Goal: Check status: Check status

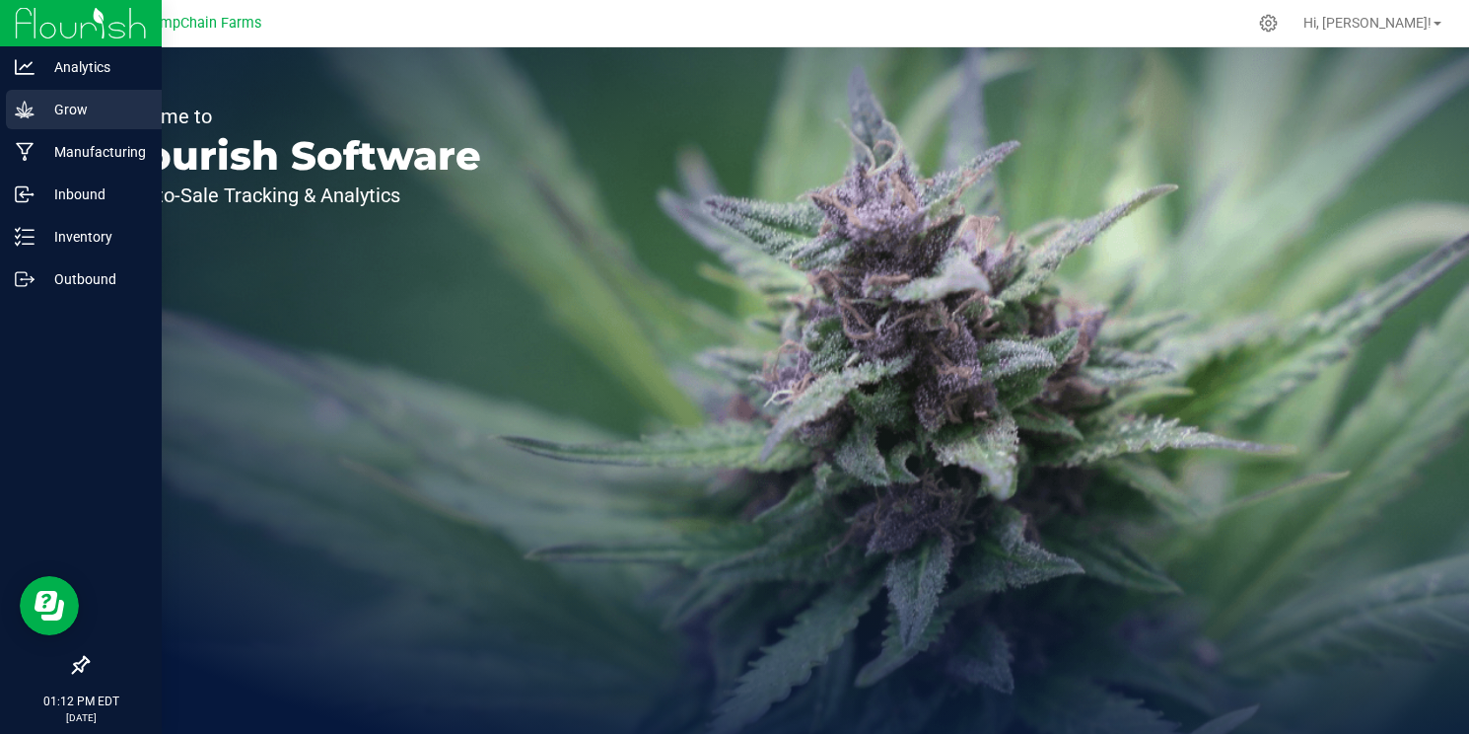
click at [45, 117] on p "Grow" at bounding box center [94, 110] width 118 height 24
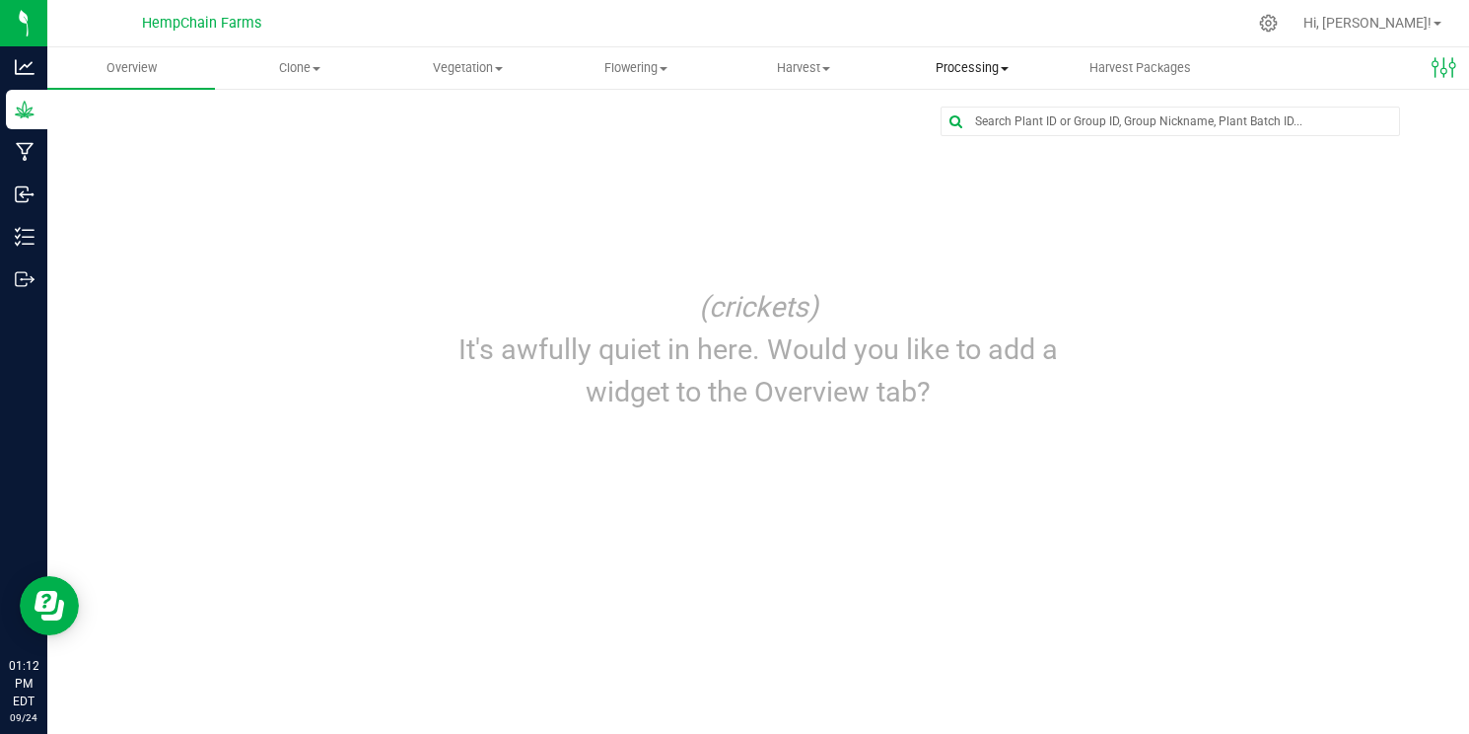
click at [997, 57] on uib-tab-heading "Processing Create package Processing harvests Processing plants Completed harve…" at bounding box center [971, 67] width 166 height 39
click at [978, 146] on span "Processing harvests" at bounding box center [978, 142] width 182 height 17
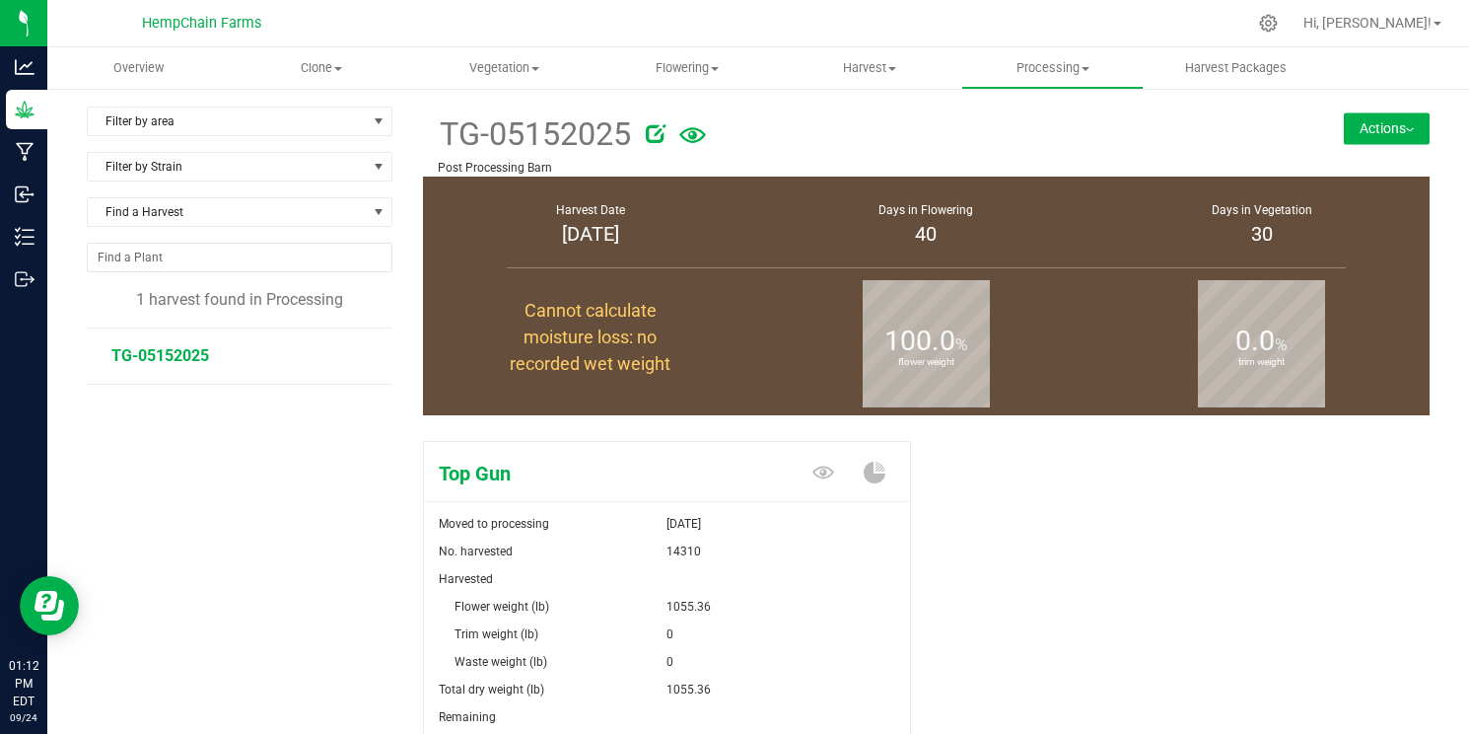
click at [156, 356] on span "TG-05152025" at bounding box center [160, 355] width 98 height 19
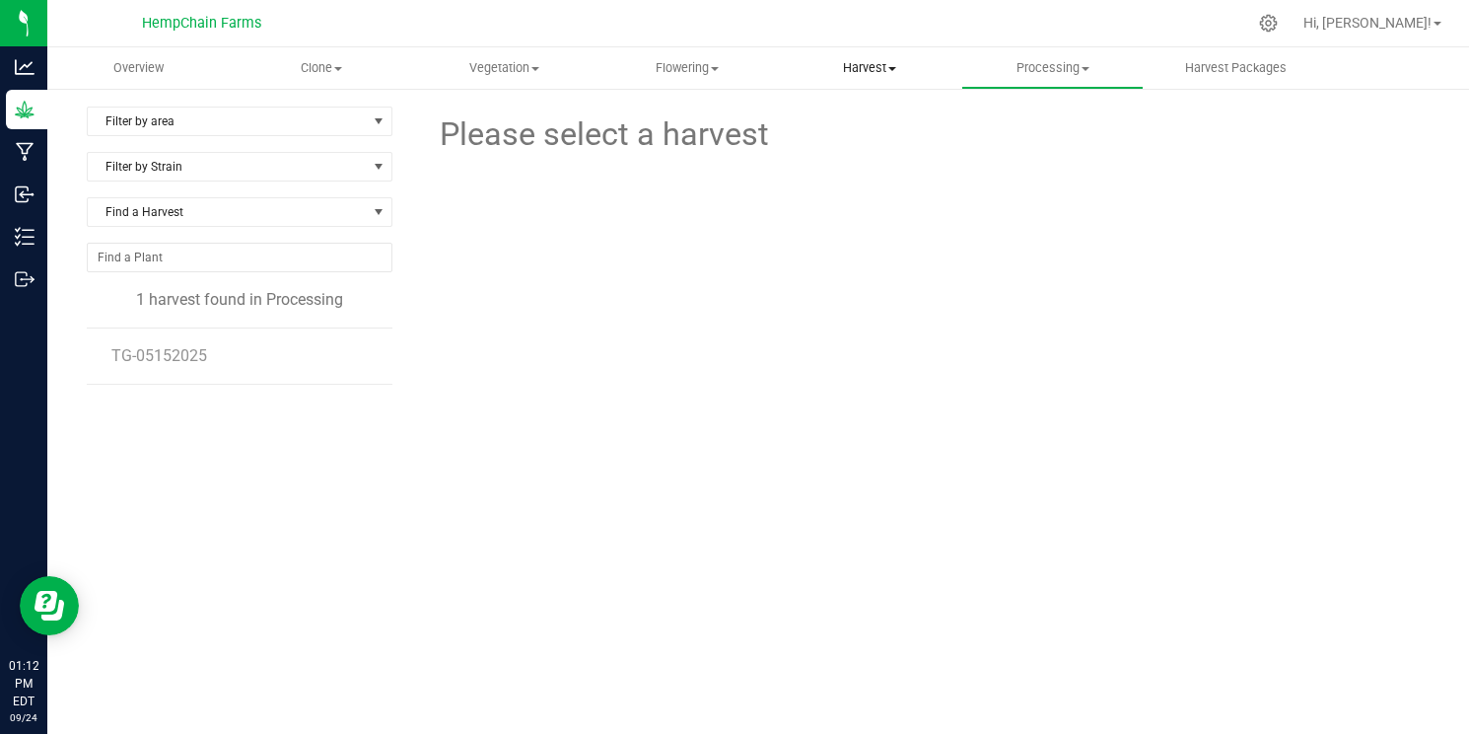
click at [892, 74] on span "Harvest" at bounding box center [870, 68] width 180 height 18
click at [876, 118] on span "Harvests" at bounding box center [833, 118] width 109 height 17
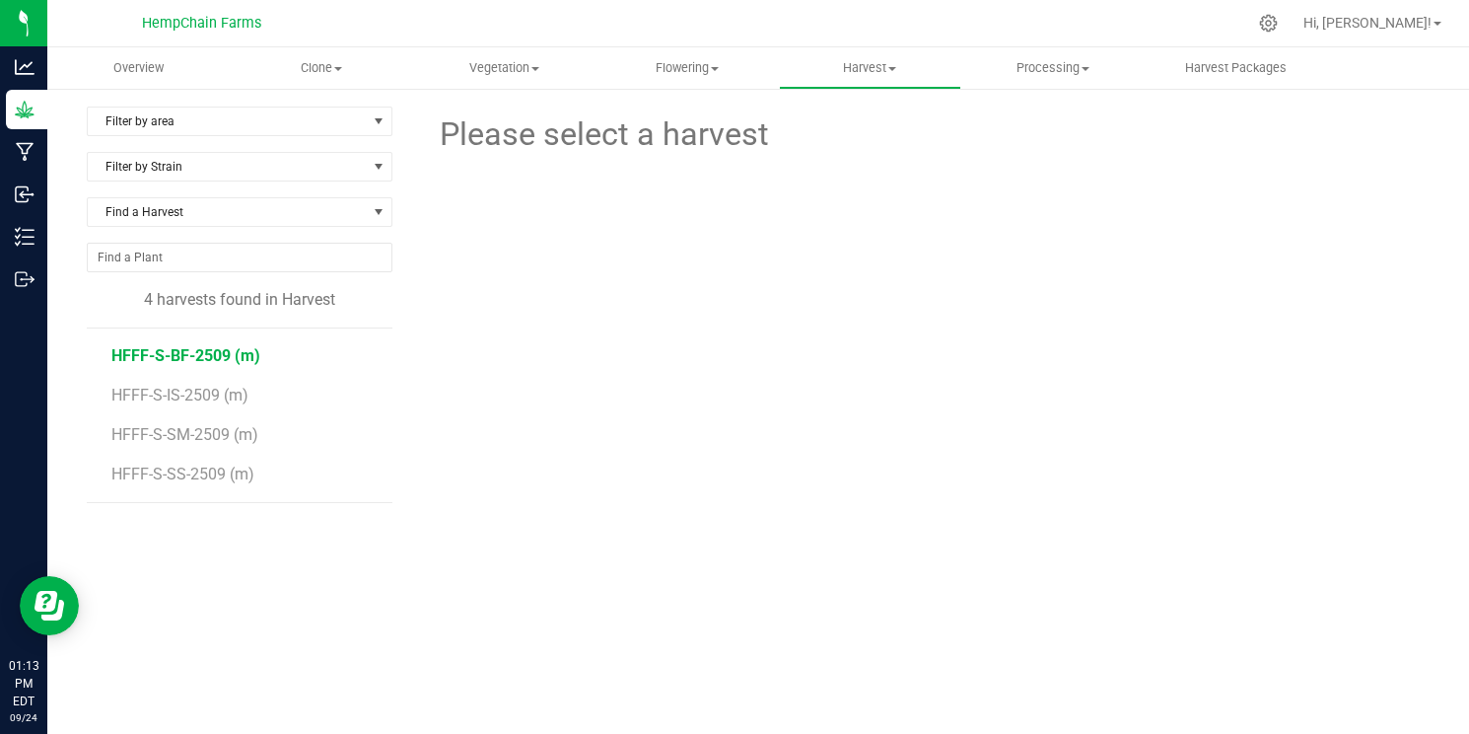
click at [198, 354] on span "HFFF-S-BF-2509 (m)" at bounding box center [185, 355] width 149 height 19
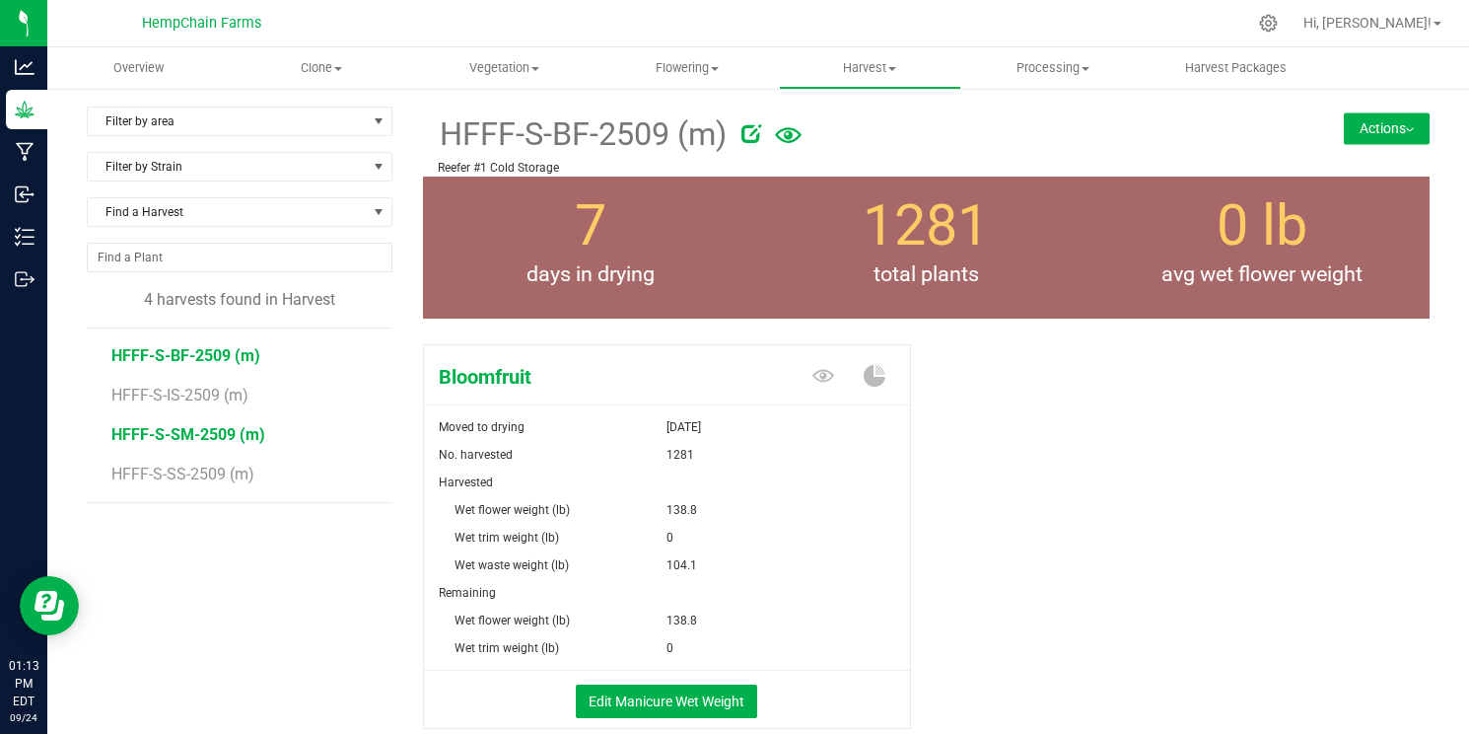
click at [202, 433] on span "HFFF-S-SM-2509 (m)" at bounding box center [188, 434] width 154 height 19
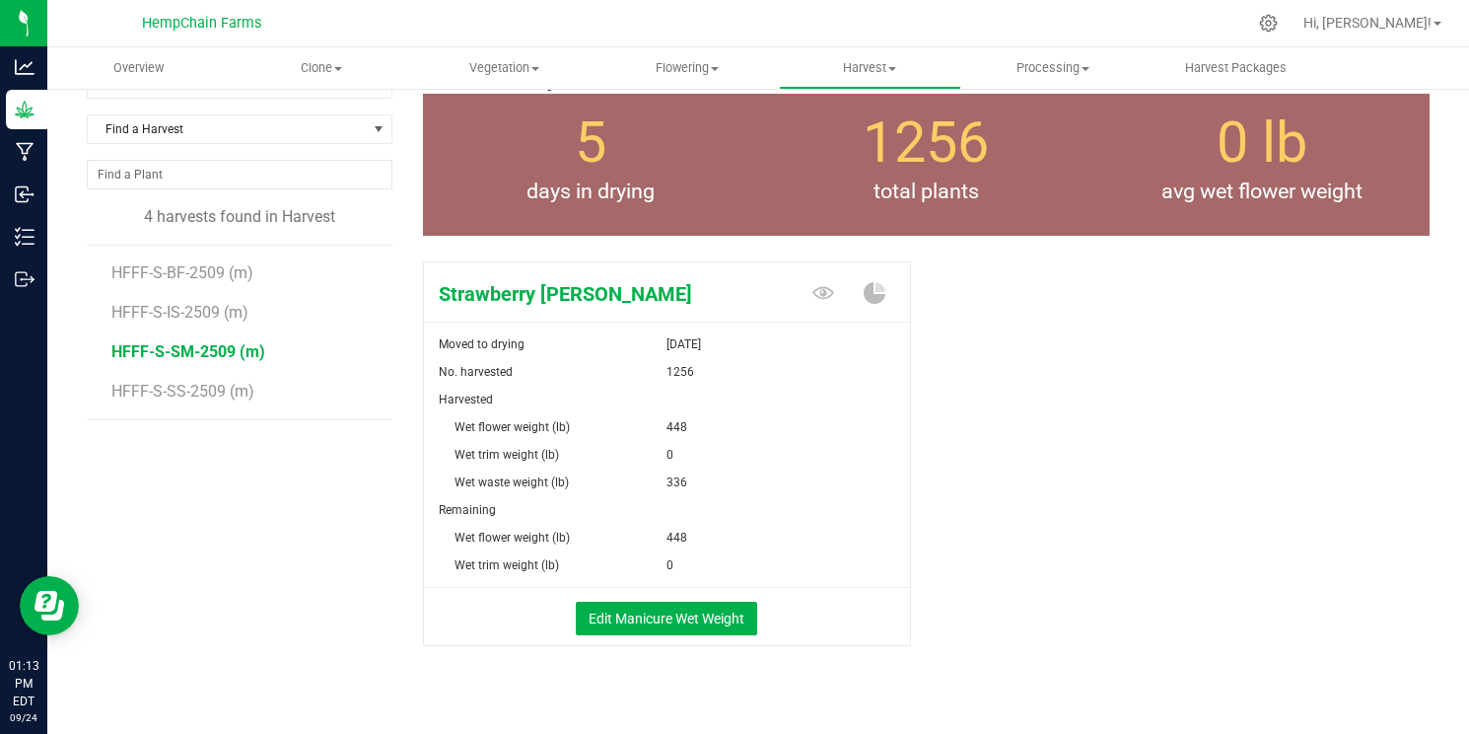
scroll to position [93, 0]
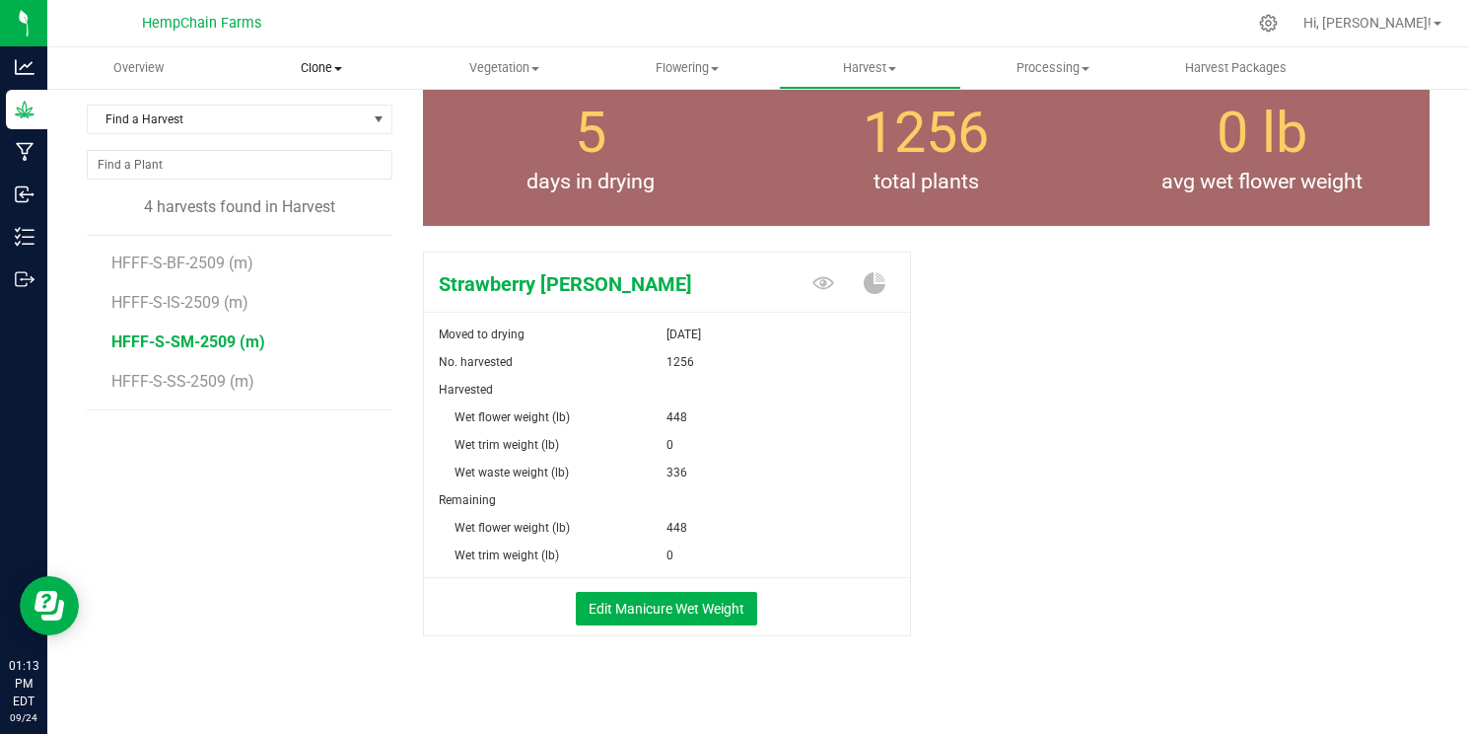
click at [338, 64] on span "Clone" at bounding box center [321, 68] width 180 height 18
click at [472, 12] on div at bounding box center [799, 23] width 893 height 38
click at [321, 63] on span "Clone" at bounding box center [321, 68] width 182 height 18
click at [315, 67] on span "Clone" at bounding box center [321, 68] width 182 height 18
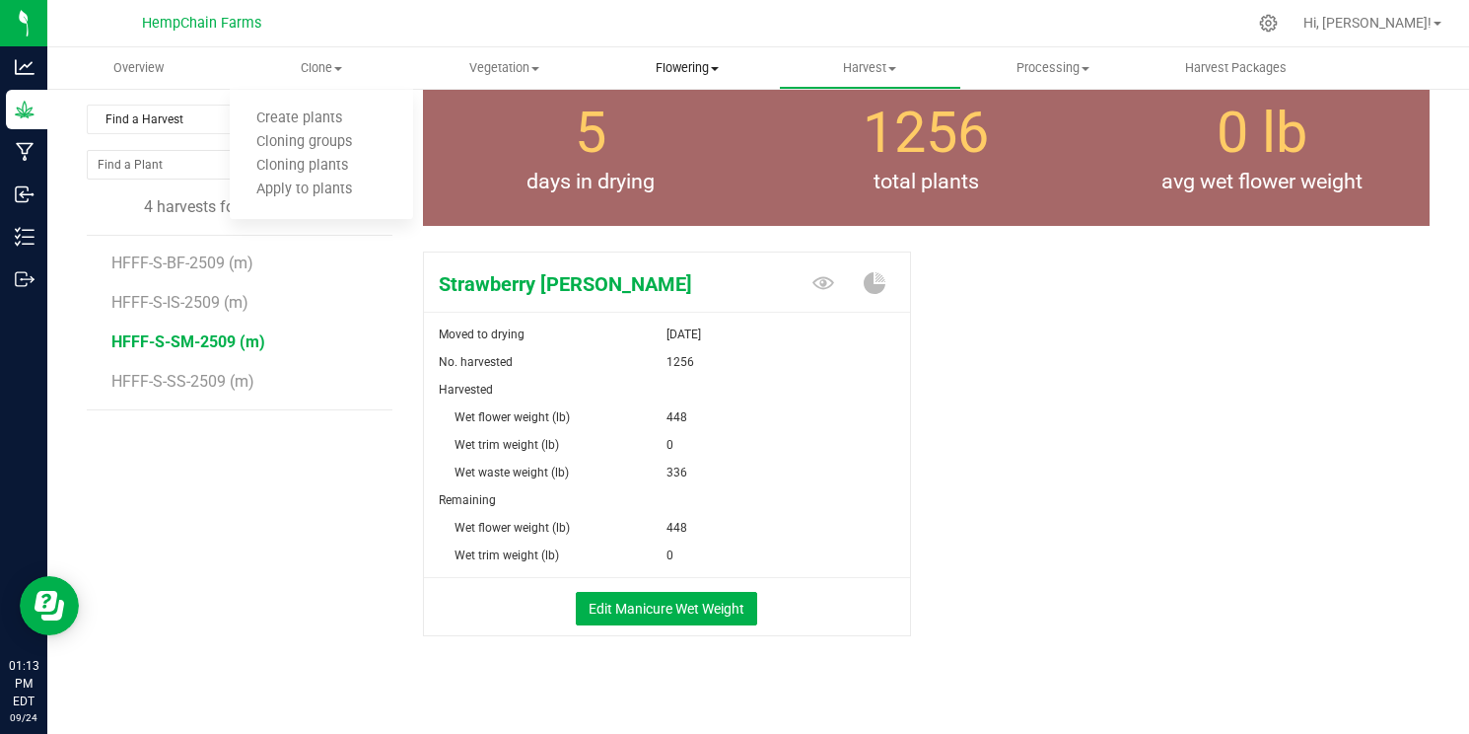
click at [709, 69] on span "Flowering" at bounding box center [686, 68] width 180 height 18
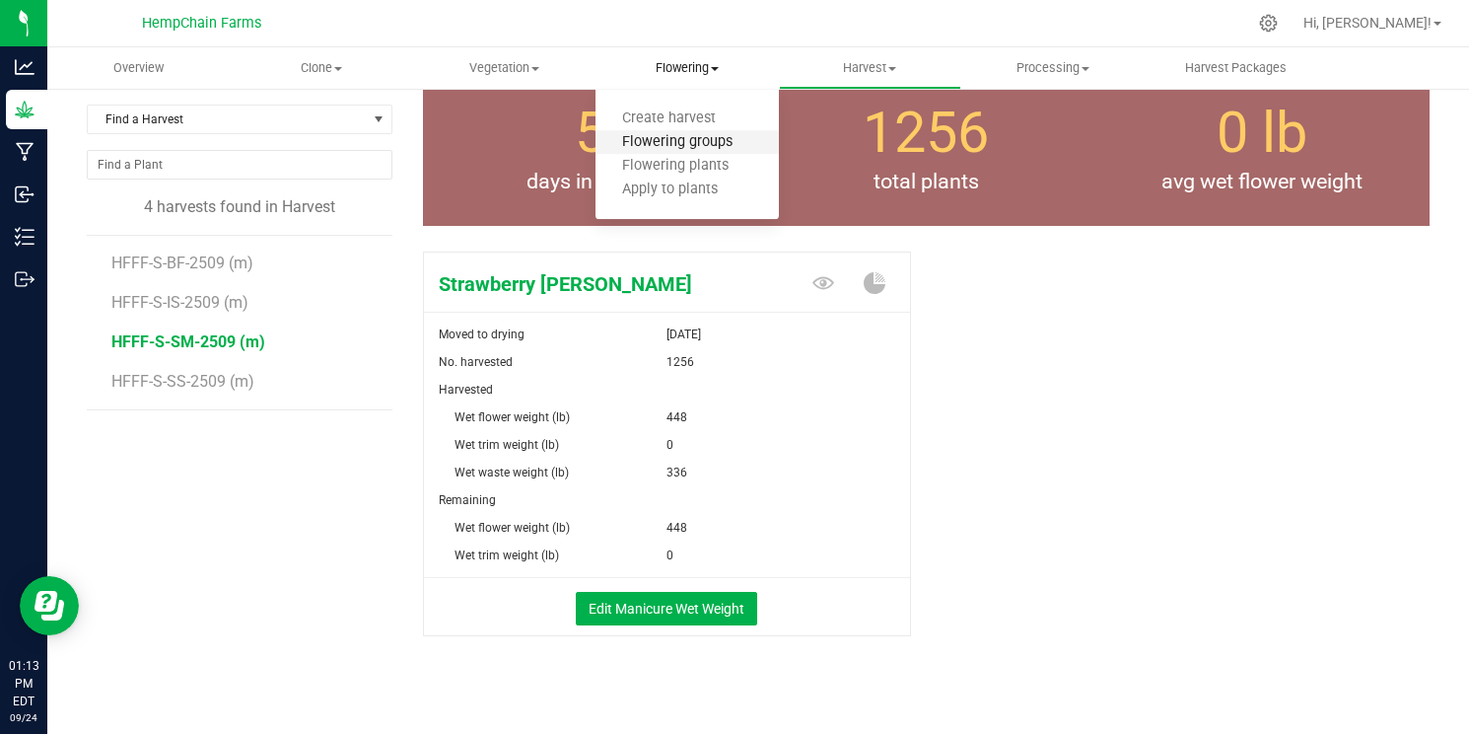
click at [680, 141] on span "Flowering groups" at bounding box center [677, 142] width 164 height 17
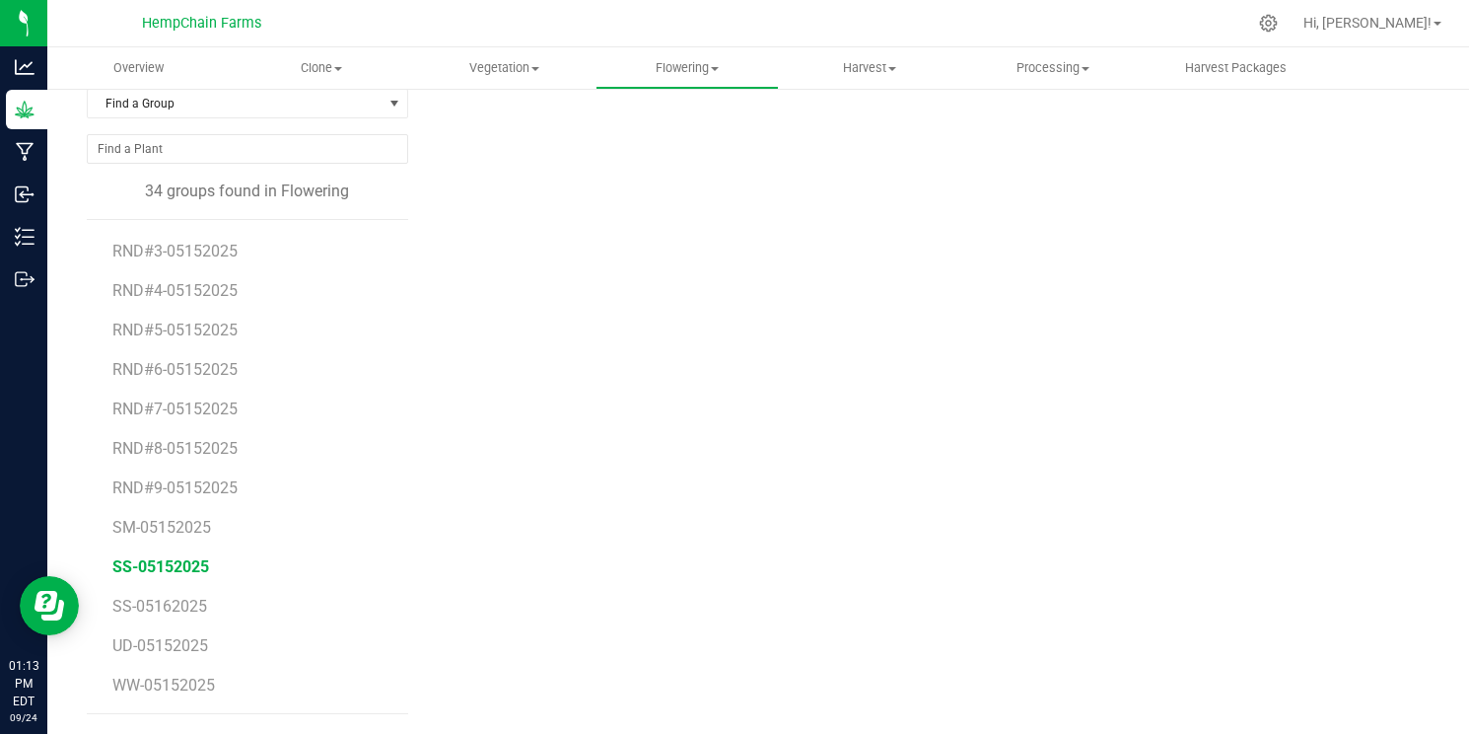
scroll to position [108, 0]
click at [178, 523] on span "SM-05152025" at bounding box center [162, 527] width 101 height 19
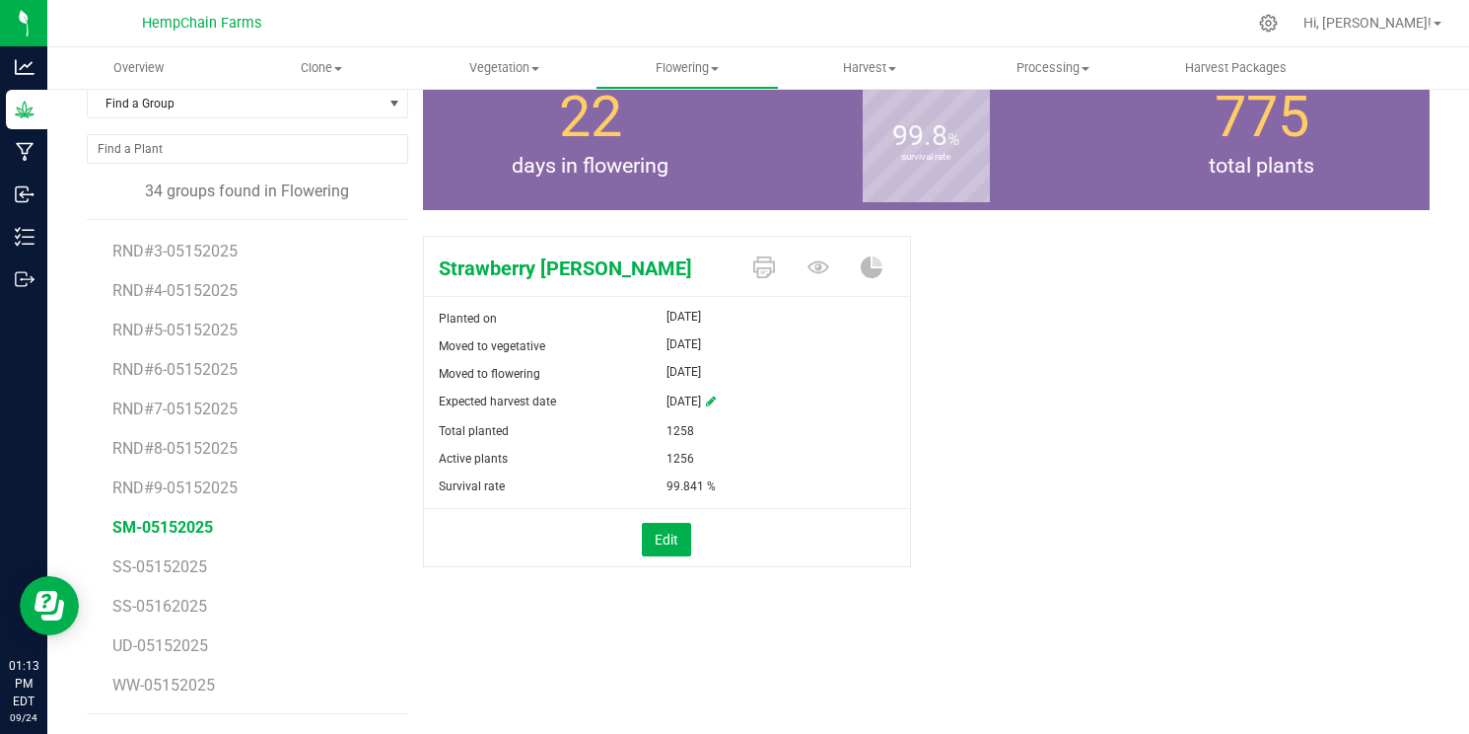
scroll to position [8, 0]
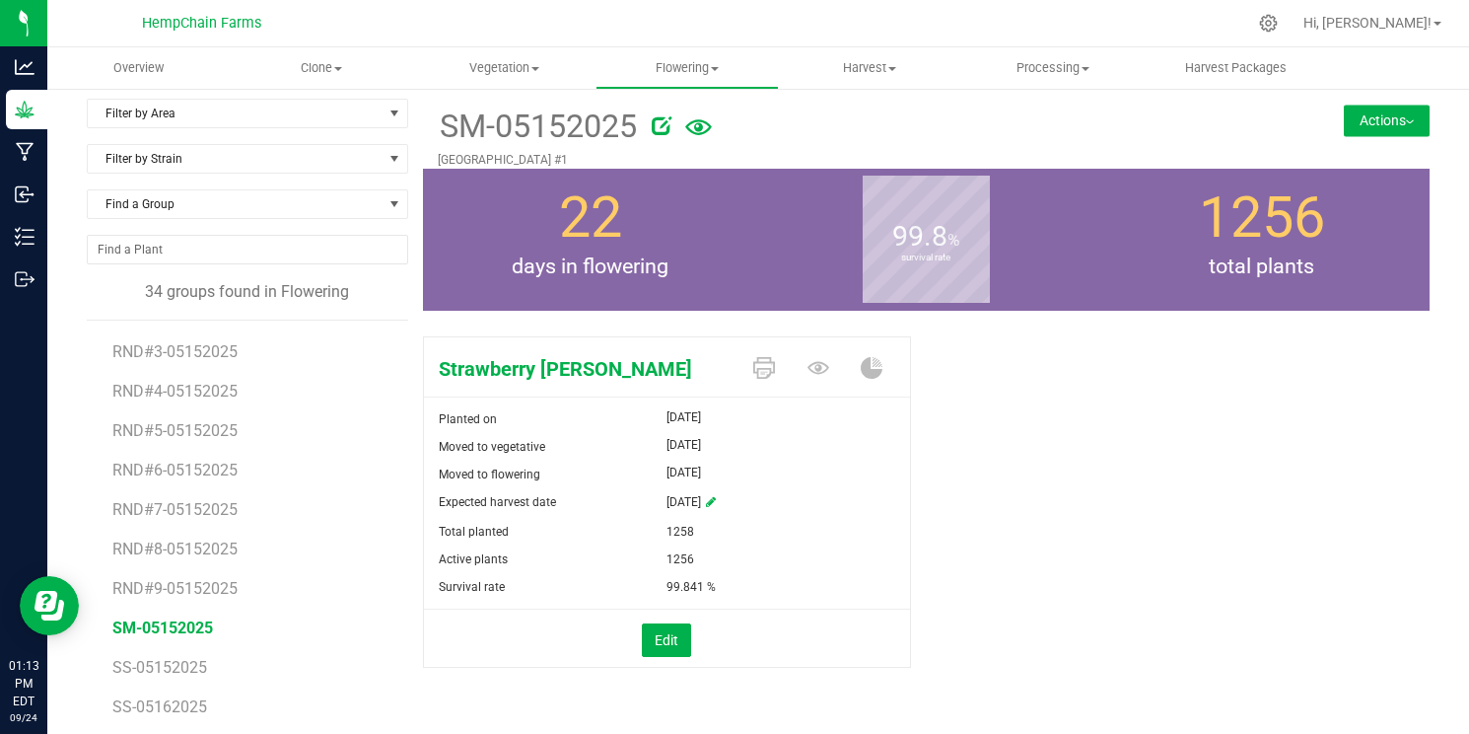
click at [1395, 122] on button "Actions" at bounding box center [1387, 121] width 86 height 32
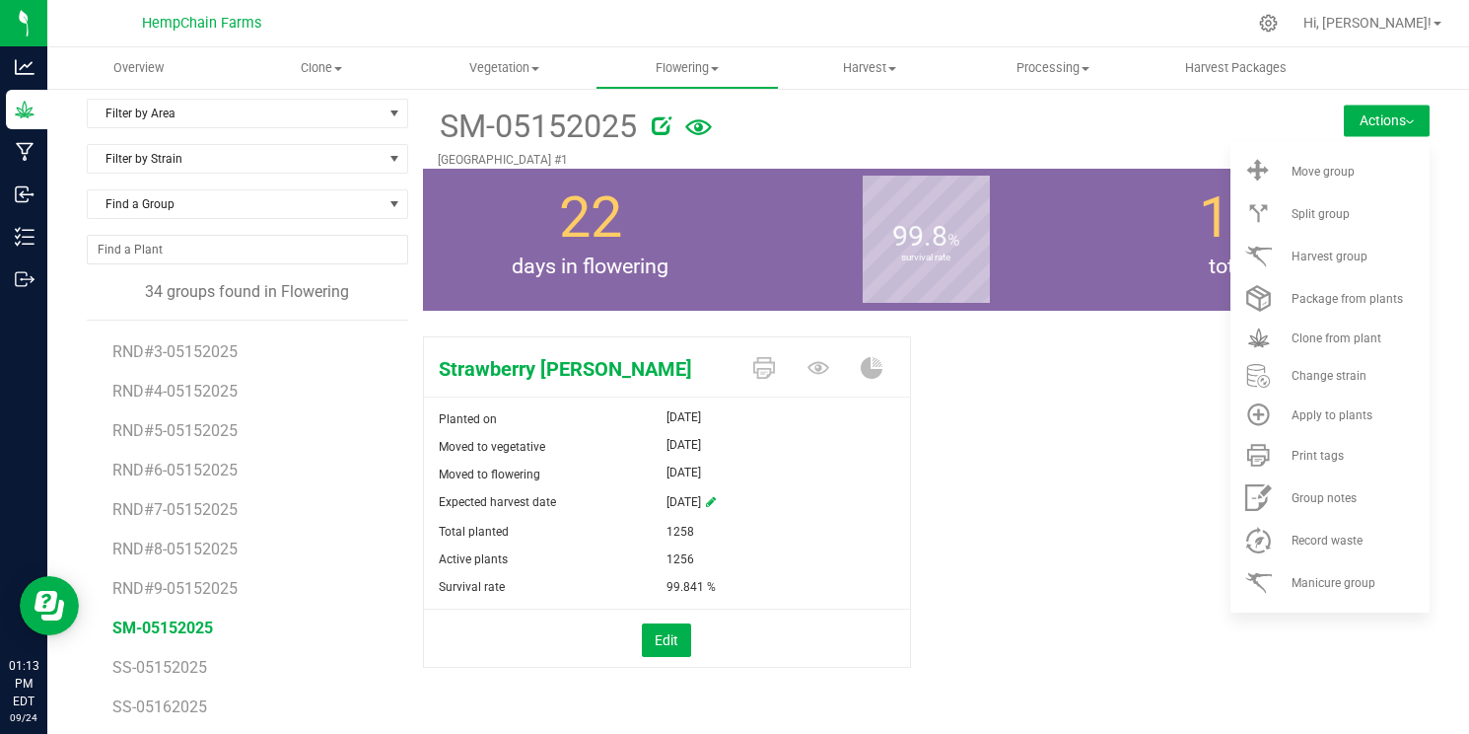
click at [937, 230] on b "survival rate" at bounding box center [926, 257] width 127 height 176
click at [699, 125] on icon at bounding box center [698, 127] width 27 height 16
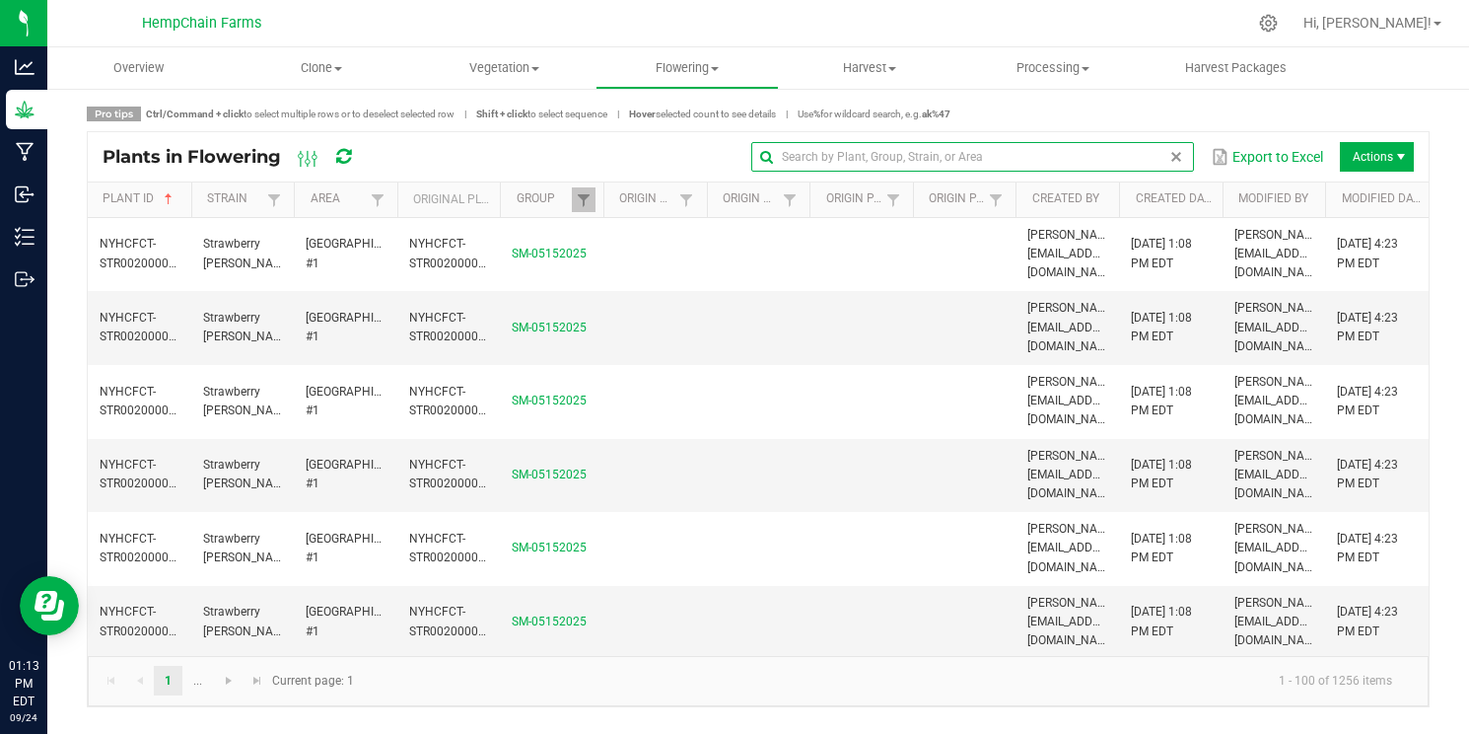
click at [1153, 159] on input "text" at bounding box center [972, 157] width 443 height 30
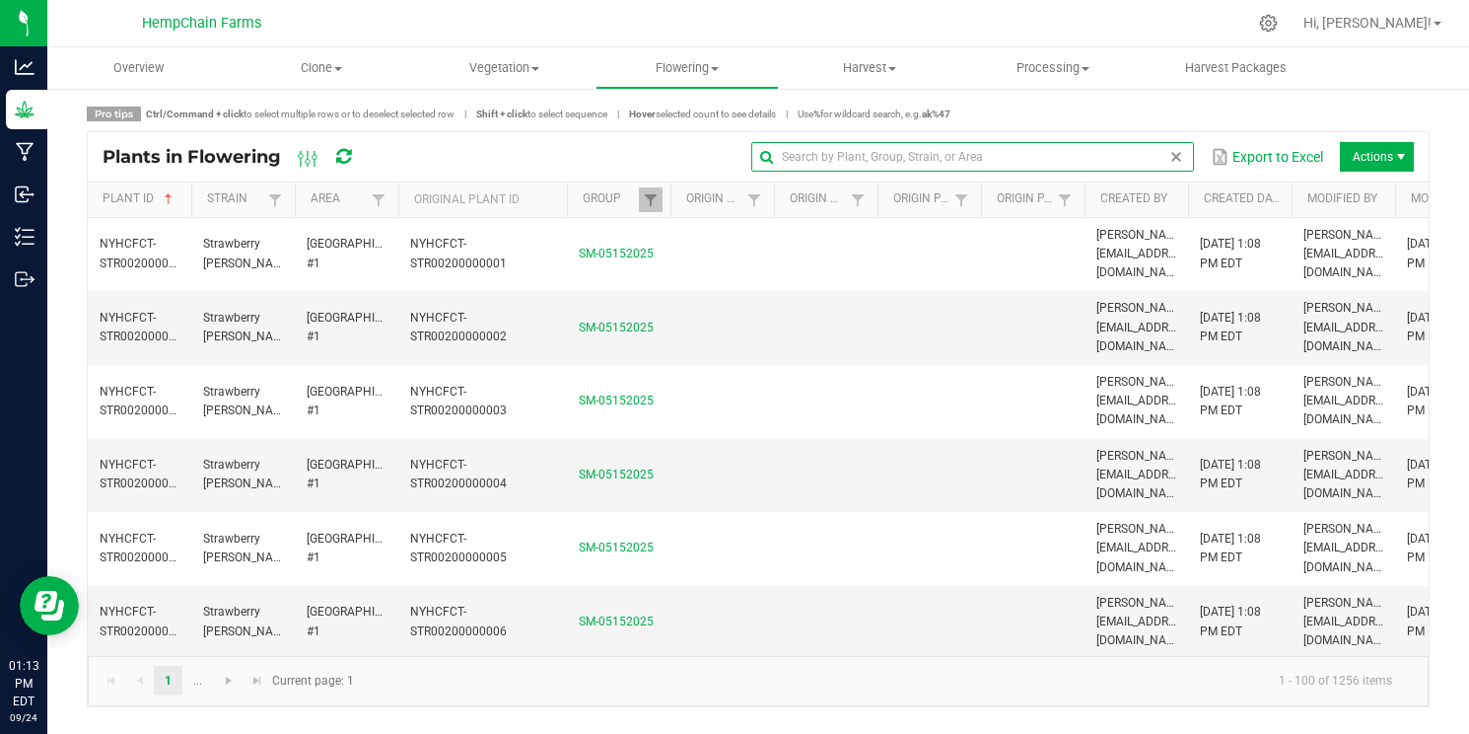
click at [563, 194] on span at bounding box center [564, 353] width 6 height 343
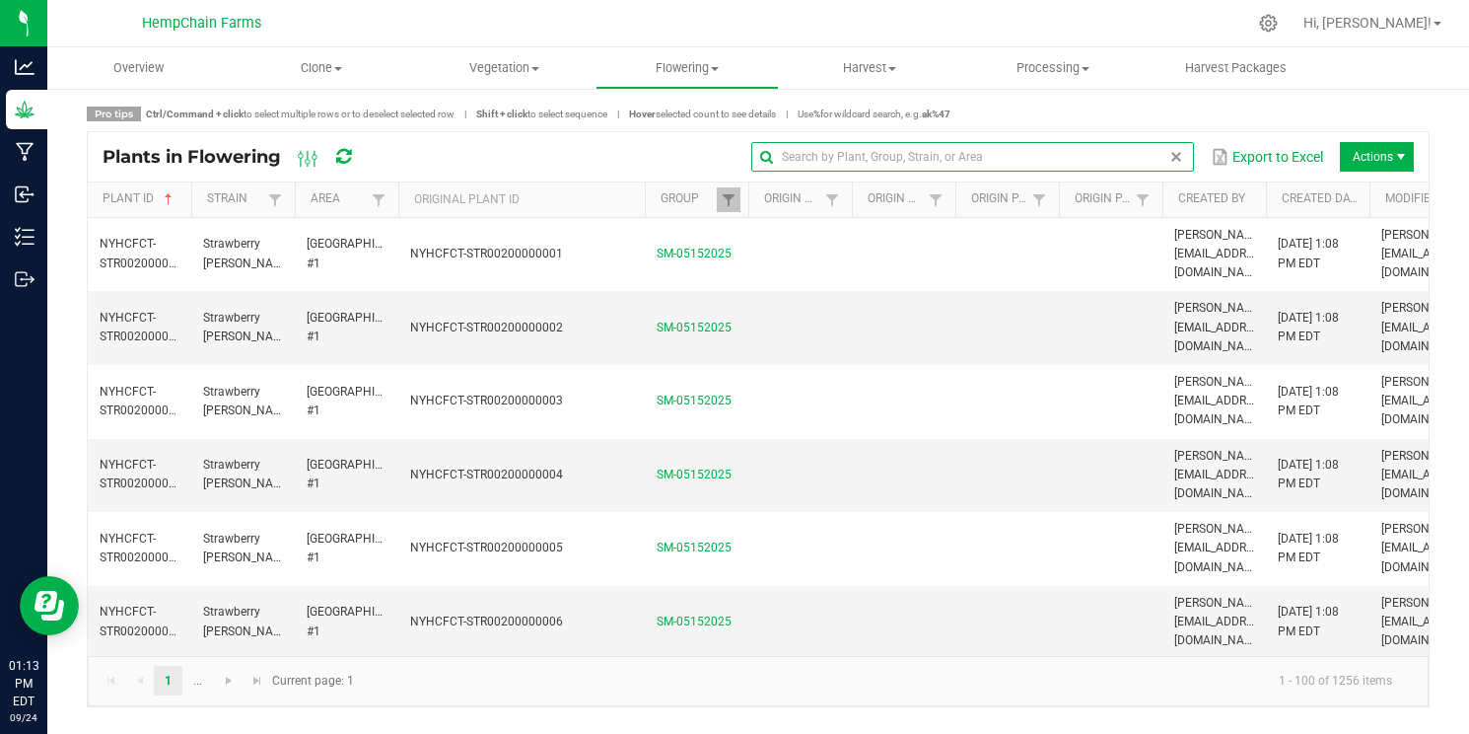
click at [644, 189] on span at bounding box center [642, 353] width 6 height 343
click at [948, 154] on input "text" at bounding box center [972, 157] width 443 height 30
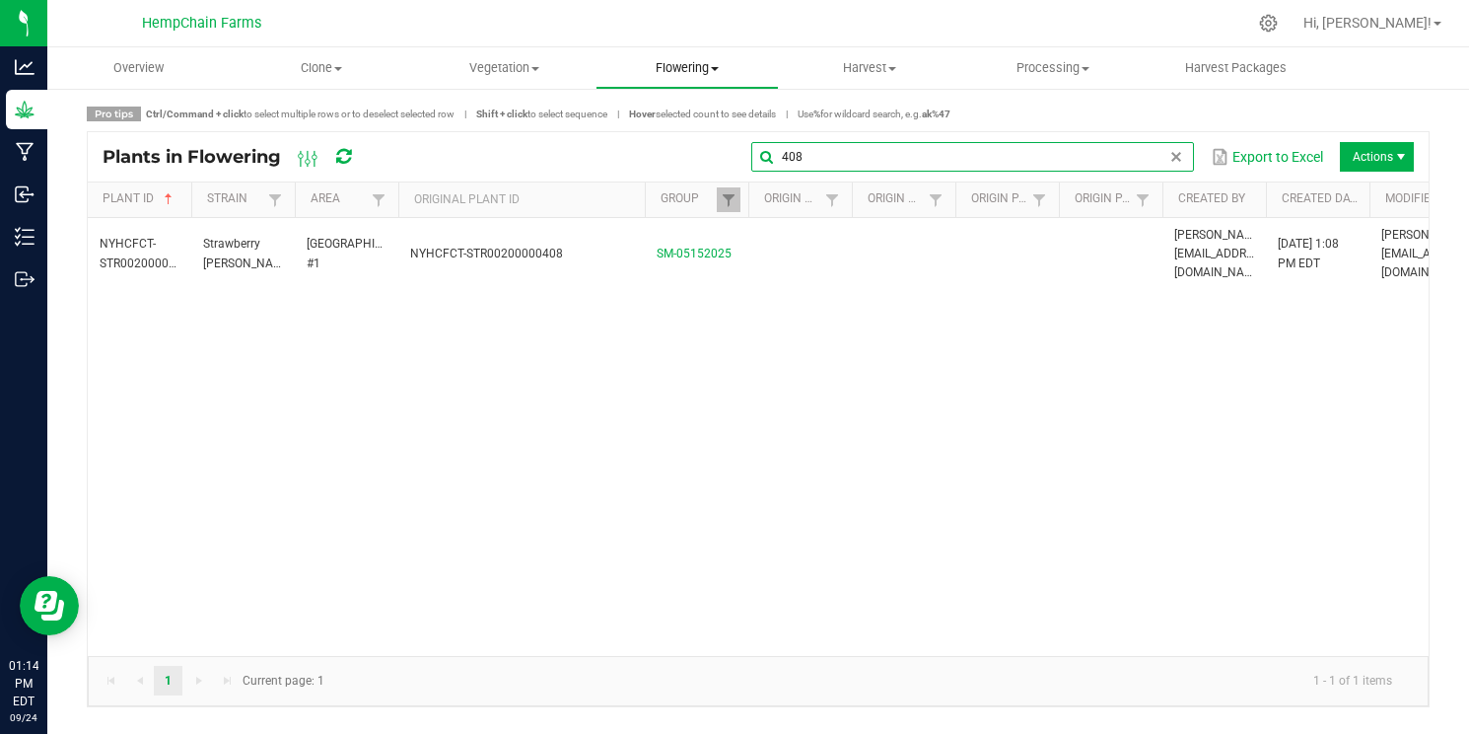
type input "408"
click at [698, 72] on span "Flowering" at bounding box center [686, 68] width 180 height 18
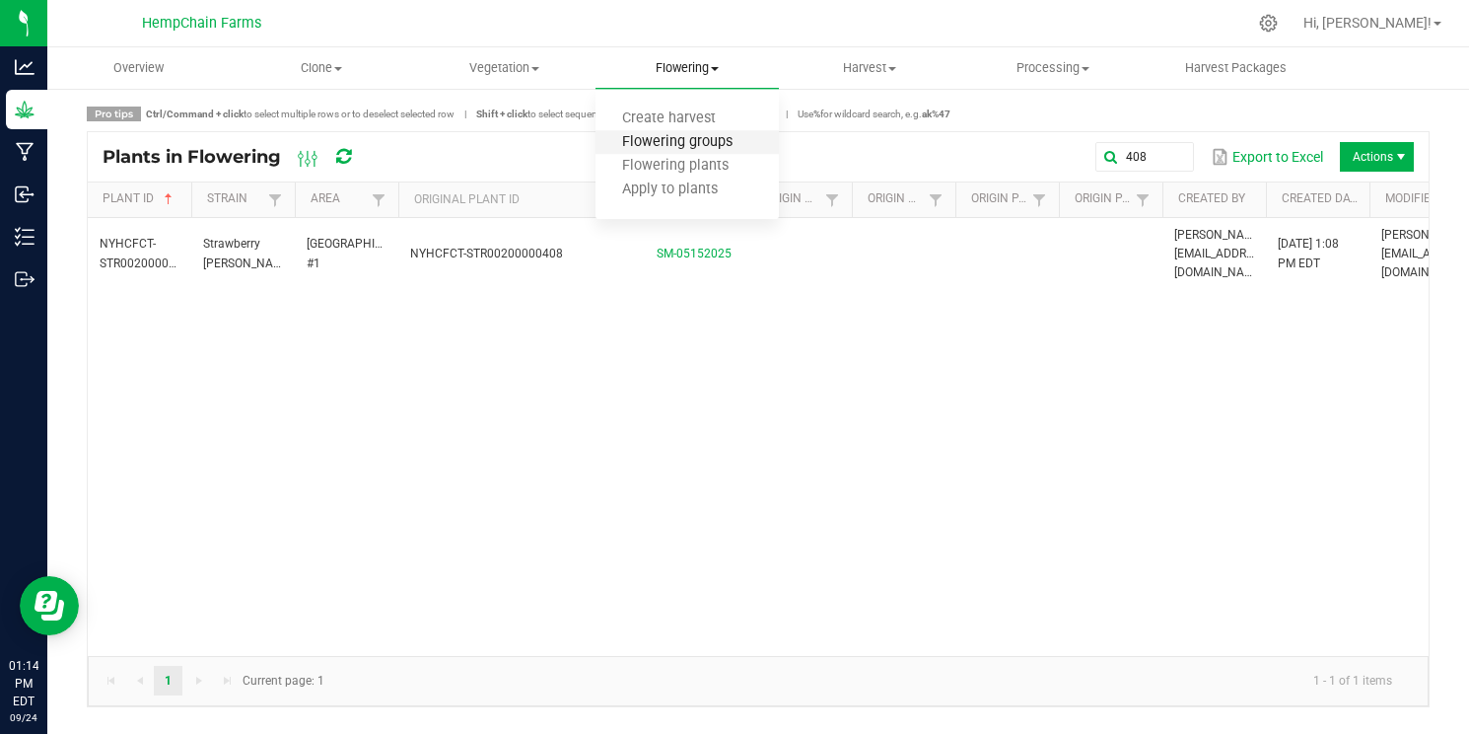
click at [680, 145] on span "Flowering groups" at bounding box center [677, 142] width 164 height 17
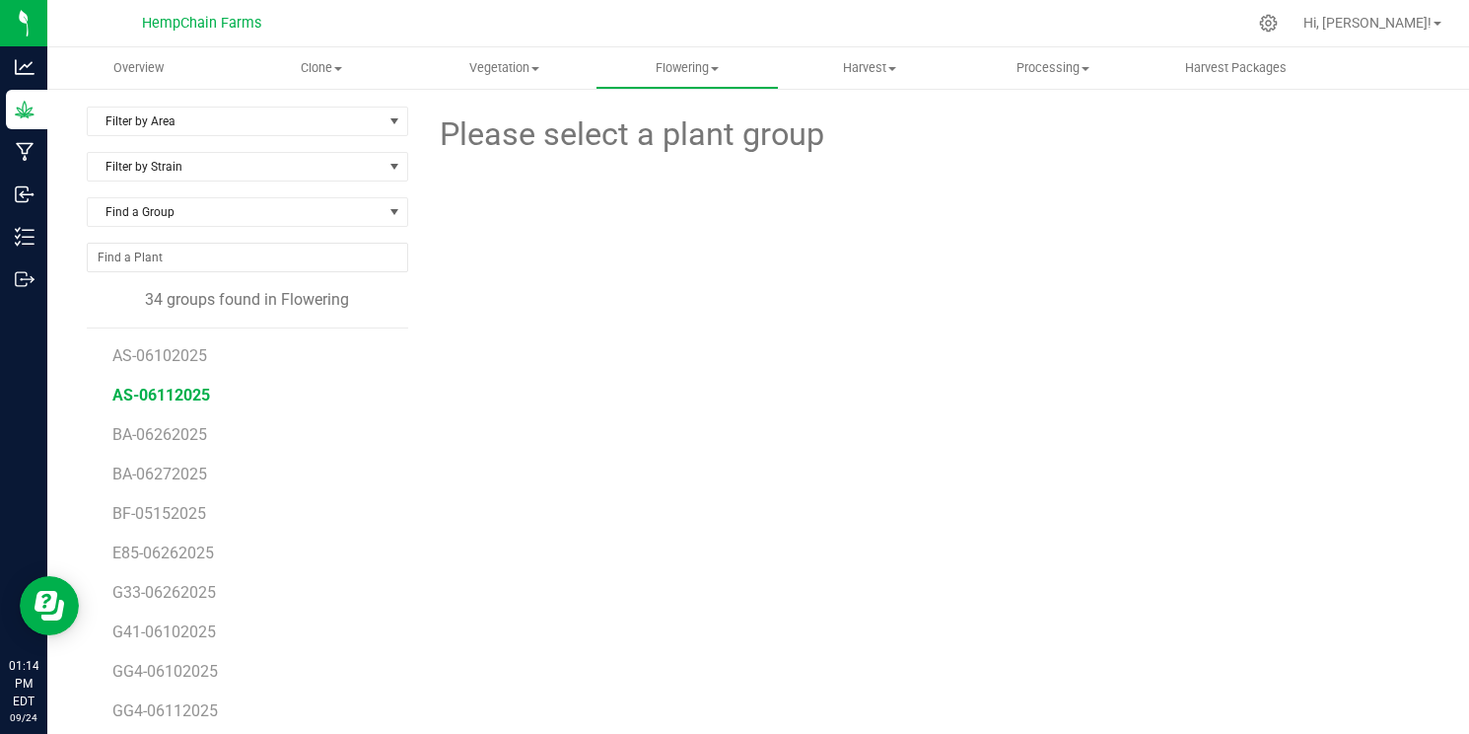
click at [189, 389] on span "AS-06112025" at bounding box center [161, 394] width 98 height 19
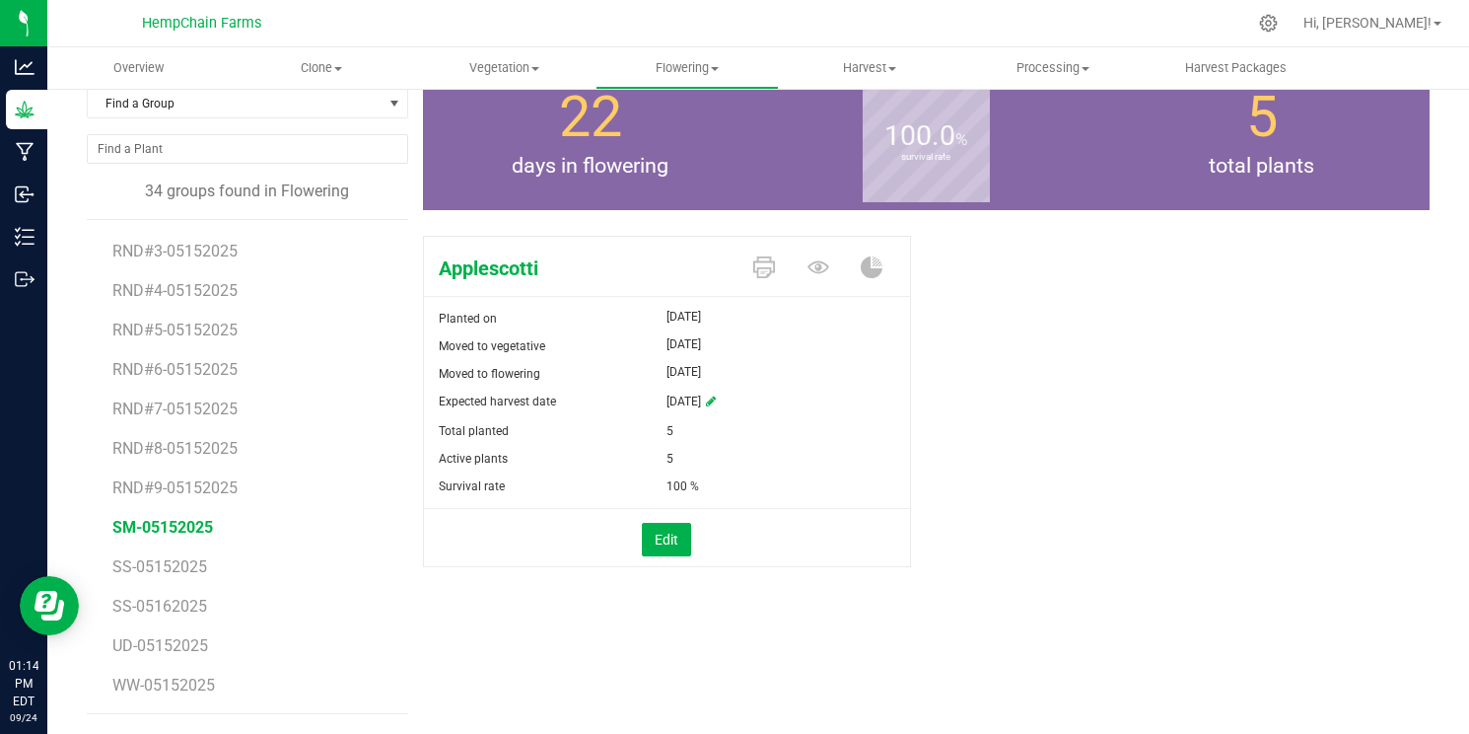
click at [178, 527] on span "SM-05152025" at bounding box center [162, 527] width 101 height 19
drag, startPoint x: 724, startPoint y: 480, endPoint x: 637, endPoint y: 475, distance: 86.9
click at [633, 475] on div "Survival rate 99.841 %" at bounding box center [667, 486] width 487 height 28
click at [813, 478] on div "99.841 %" at bounding box center [788, 486] width 244 height 28
